Goal: Information Seeking & Learning: Learn about a topic

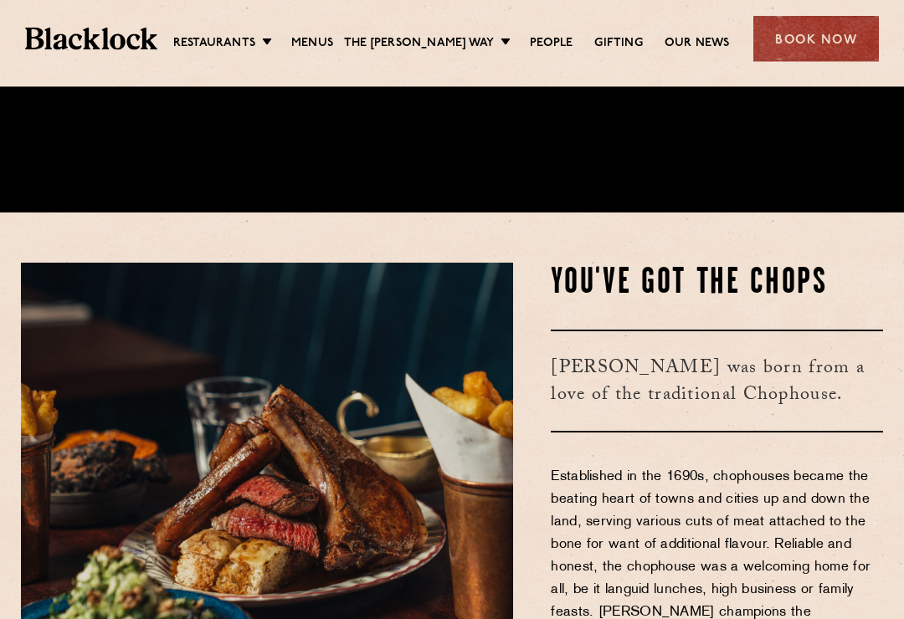
scroll to position [407, 0]
click at [0, 0] on link "[GEOGRAPHIC_DATA]" at bounding box center [0, 0] width 0 height 0
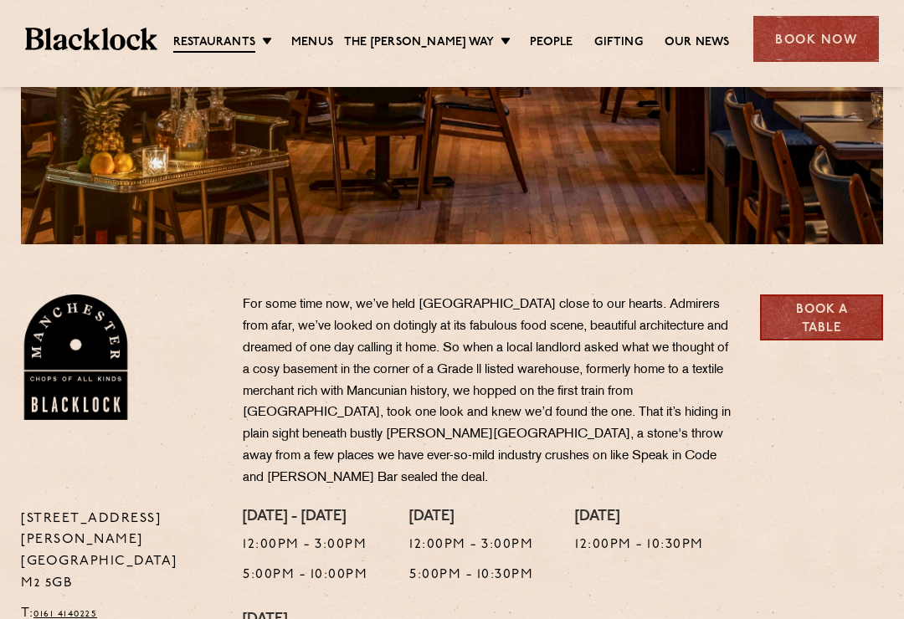
scroll to position [338, 0]
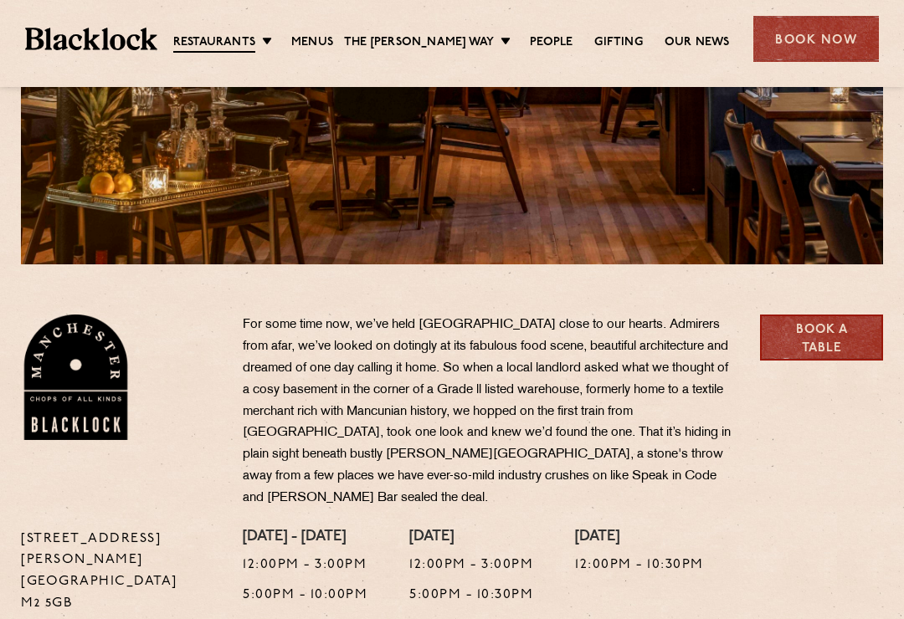
click at [329, 47] on link "Menus" at bounding box center [312, 42] width 42 height 17
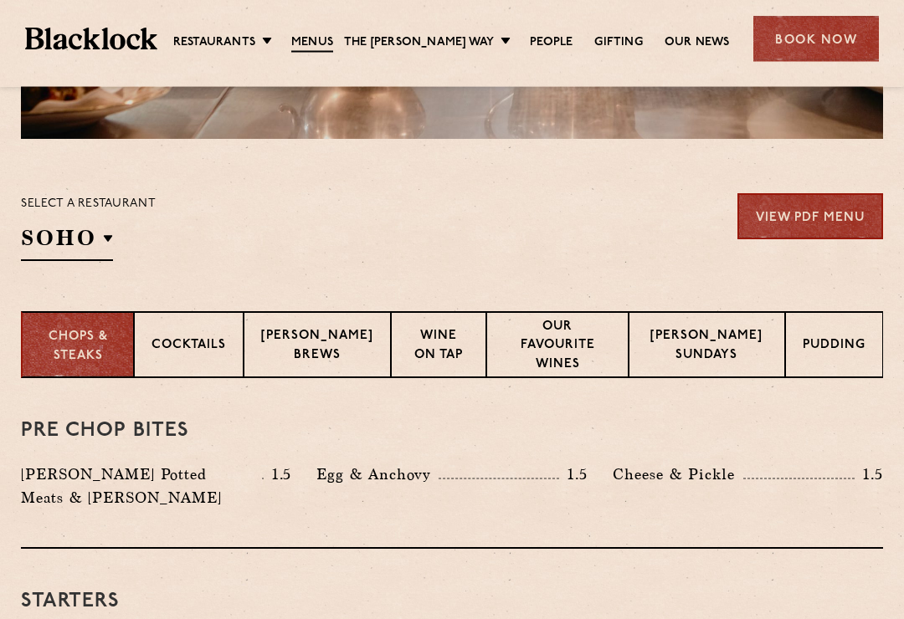
scroll to position [464, 0]
click at [121, 237] on div "Select a restaurant SOHO Soho Birmingham City Shoreditch Covent Garden Canary W…" at bounding box center [88, 227] width 135 height 68
click at [0, 0] on p "[GEOGRAPHIC_DATA]" at bounding box center [0, 0] width 0 height 0
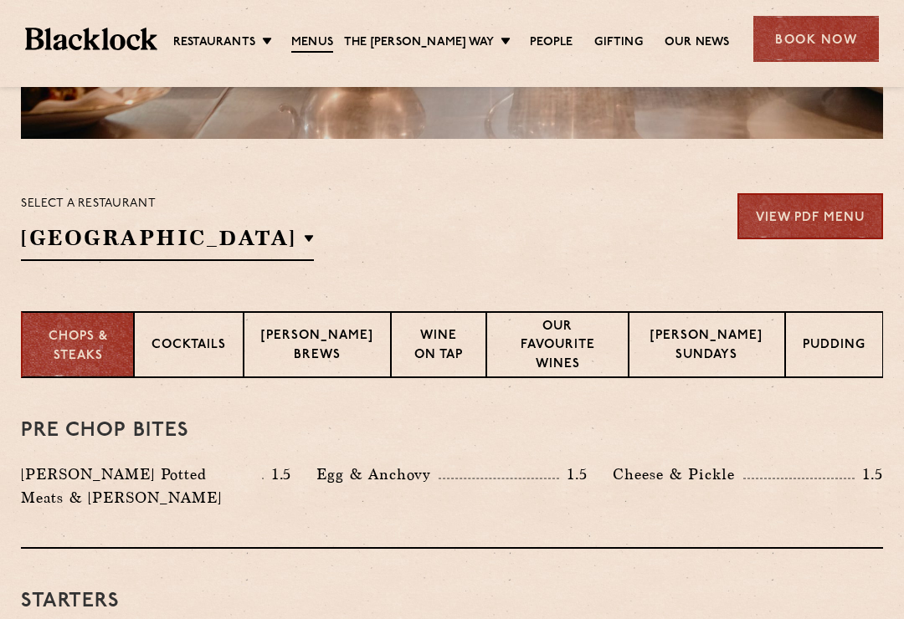
click at [593, 238] on div "Select a restaurant Manchester Soho Birmingham City Shoreditch Covent Garden Ca…" at bounding box center [452, 227] width 862 height 68
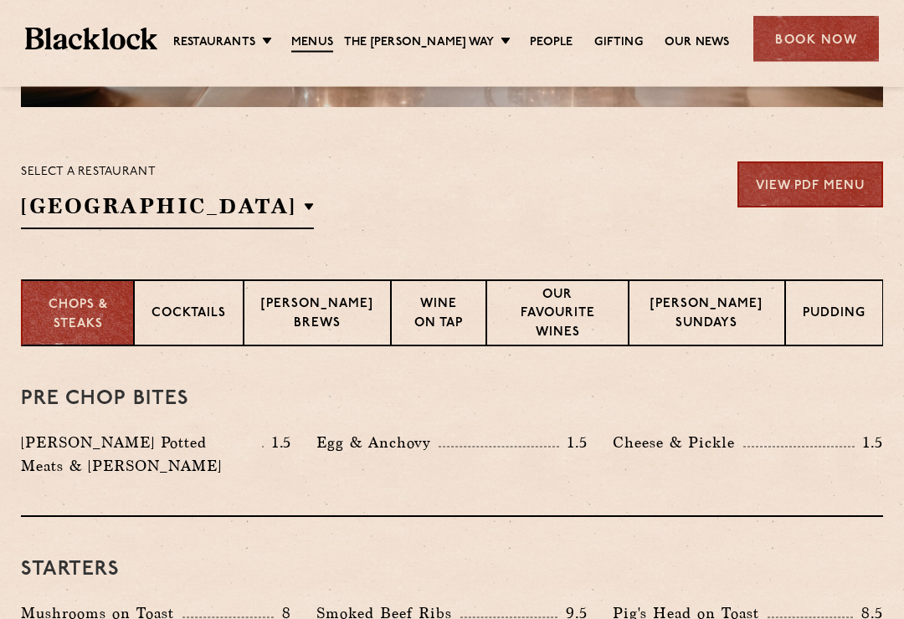
scroll to position [495, 0]
click at [332, 315] on p "Blacklock Brews" at bounding box center [317, 314] width 112 height 39
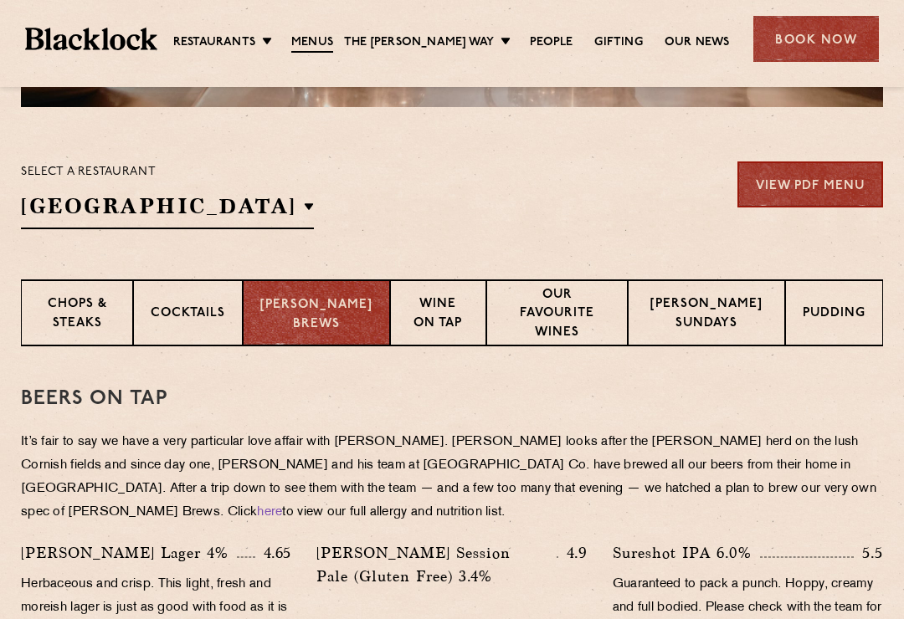
click at [209, 326] on div "Cocktails" at bounding box center [188, 312] width 110 height 67
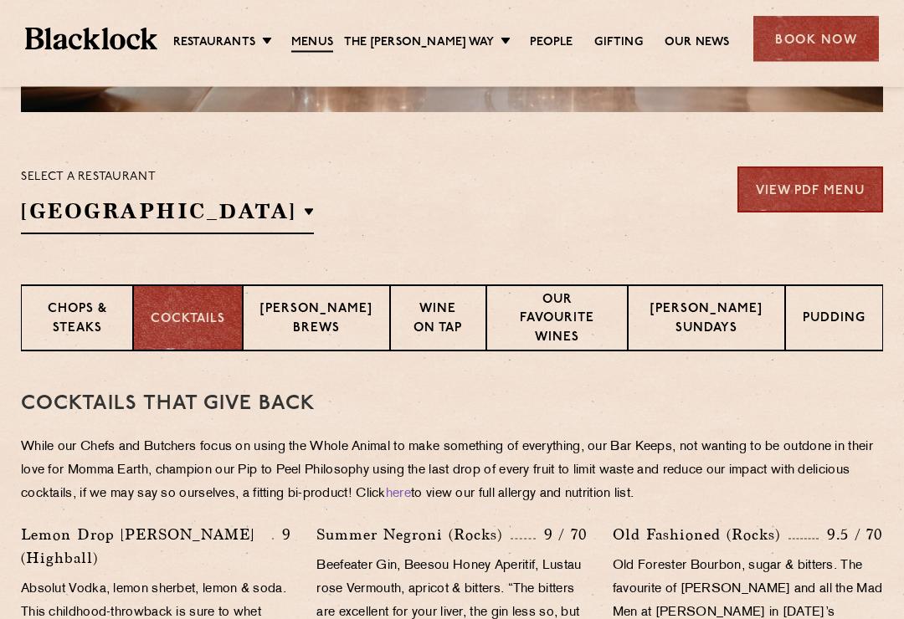
scroll to position [490, 0]
click at [323, 317] on p "Blacklock Brews" at bounding box center [316, 319] width 112 height 39
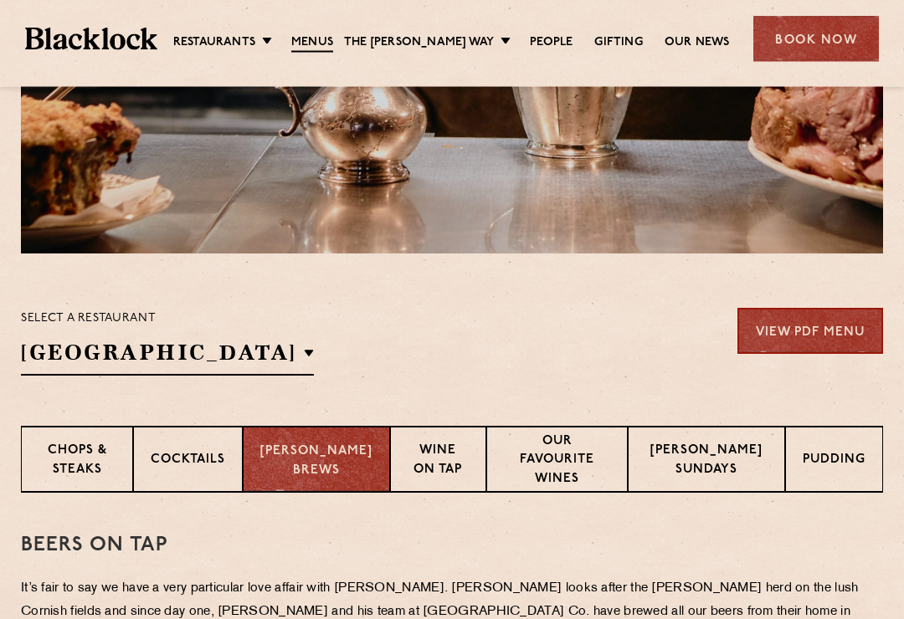
scroll to position [349, 0]
click at [101, 464] on p "Chops & Steaks" at bounding box center [76, 461] width 77 height 39
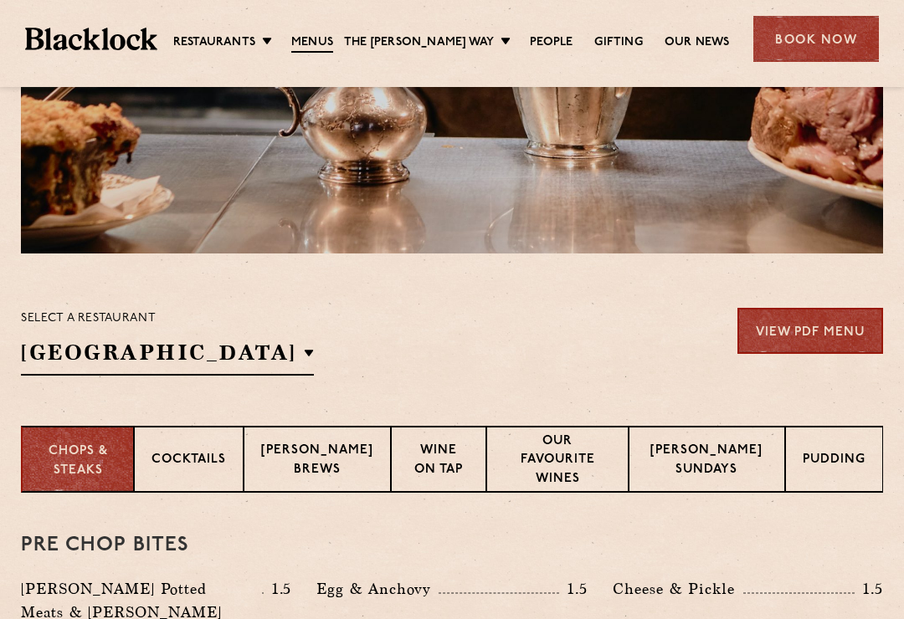
click at [445, 462] on p "Wine on Tap" at bounding box center [438, 461] width 60 height 39
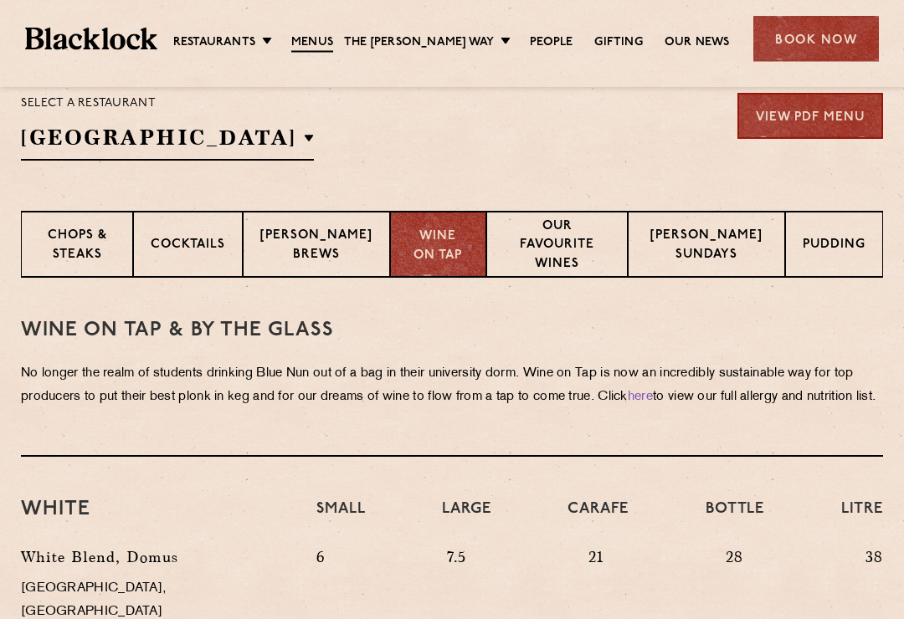
scroll to position [564, 0]
click at [98, 257] on p "Chops & Steaks" at bounding box center [76, 246] width 77 height 39
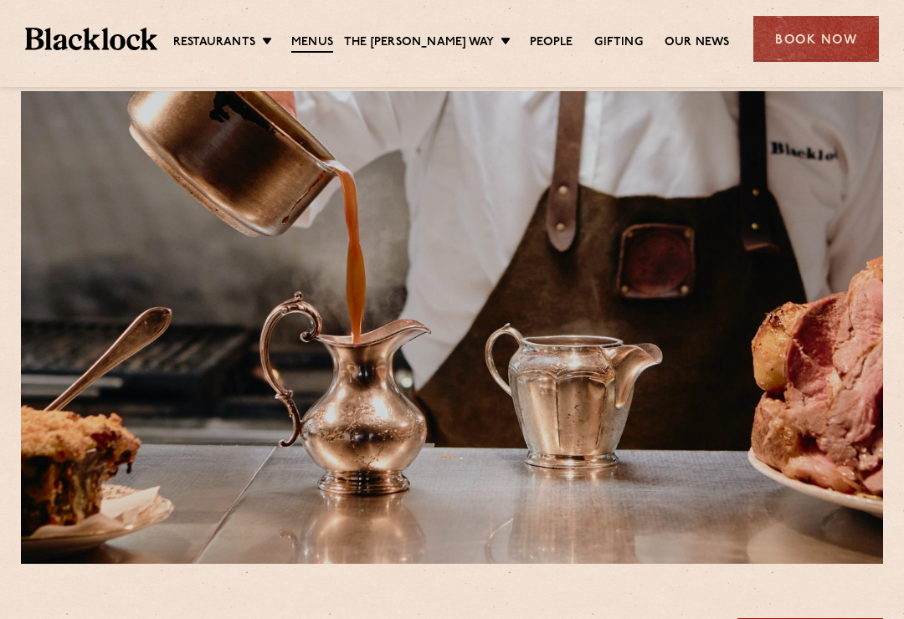
scroll to position [0, 0]
